Goal: Book appointment/travel/reservation

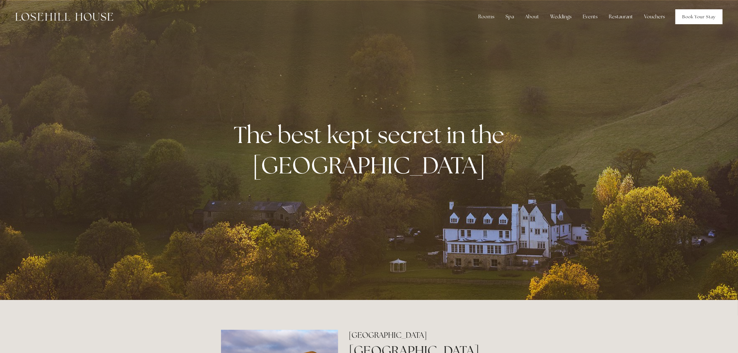
click at [715, 11] on link "Book Your Stay" at bounding box center [698, 16] width 47 height 15
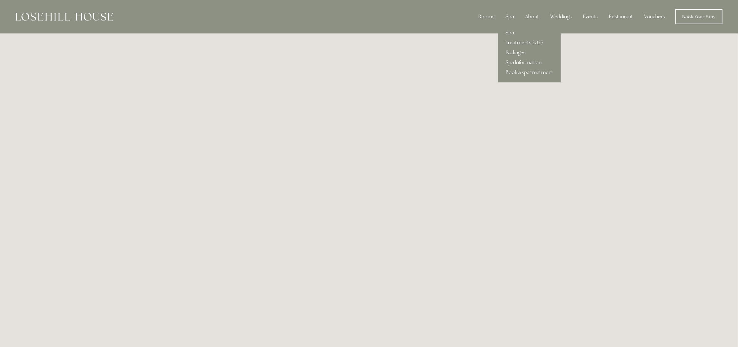
click at [504, 13] on div "Spa" at bounding box center [510, 17] width 18 height 12
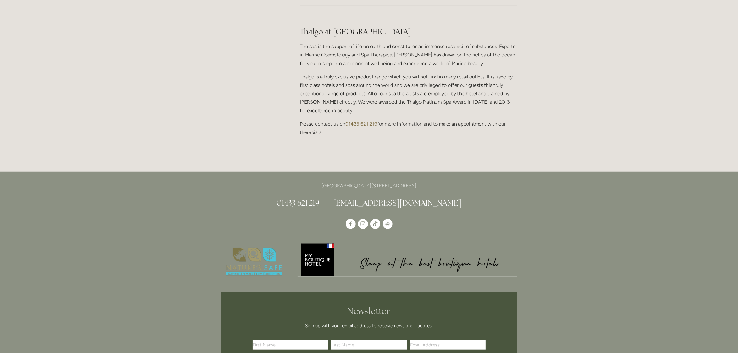
scroll to position [458, 0]
